Goal: Task Accomplishment & Management: Manage account settings

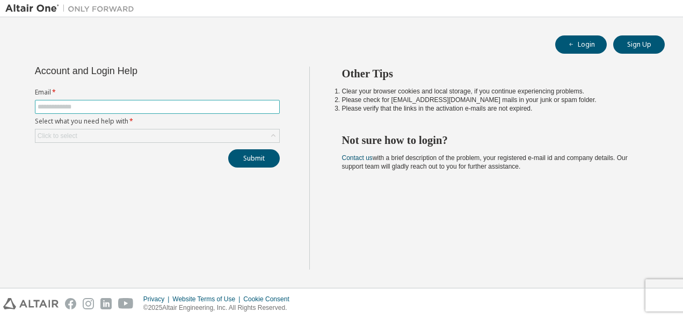
drag, startPoint x: 0, startPoint y: 0, endPoint x: 98, endPoint y: 103, distance: 142.1
click at [98, 103] on input "text" at bounding box center [158, 107] width 240 height 9
type input "**********"
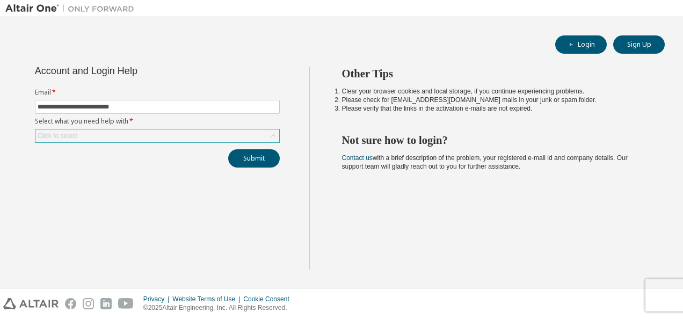
click at [232, 134] on div "Click to select" at bounding box center [157, 135] width 244 height 13
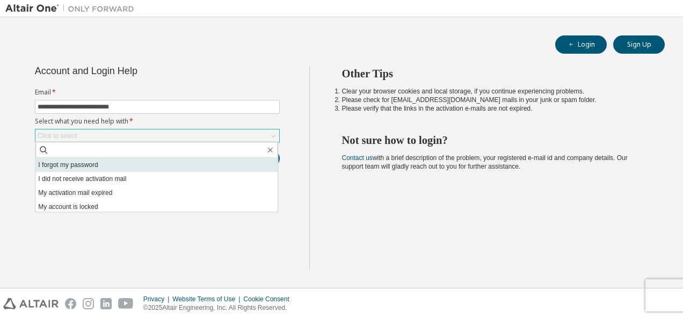
click at [96, 165] on li "I forgot my password" at bounding box center [156, 165] width 242 height 14
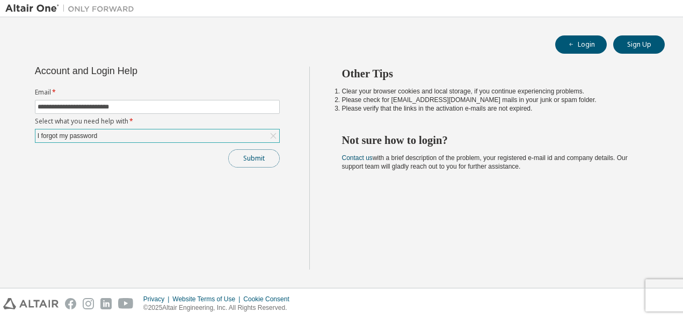
click at [248, 159] on button "Submit" at bounding box center [254, 158] width 52 height 18
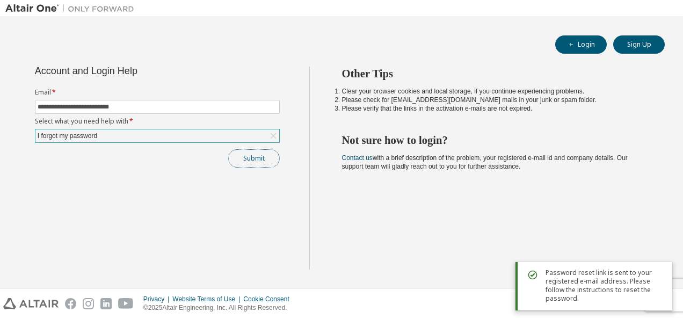
click at [262, 156] on button "Submit" at bounding box center [254, 158] width 52 height 18
